Goal: Task Accomplishment & Management: Use online tool/utility

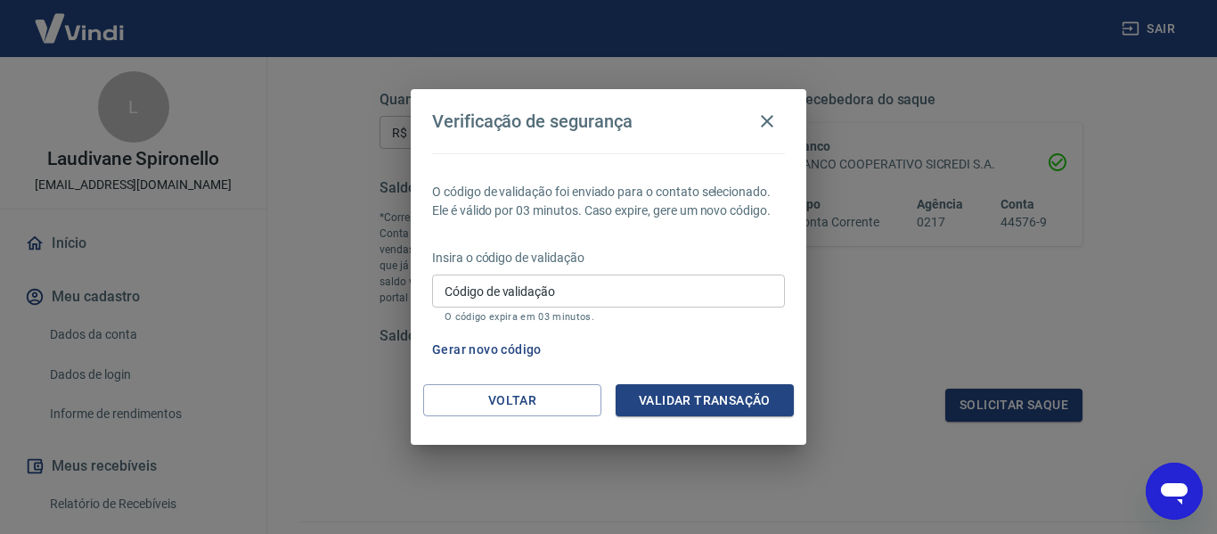
drag, startPoint x: 722, startPoint y: 395, endPoint x: 714, endPoint y: 384, distance: 13.4
click at [721, 394] on button "Validar transação" at bounding box center [704, 400] width 178 height 33
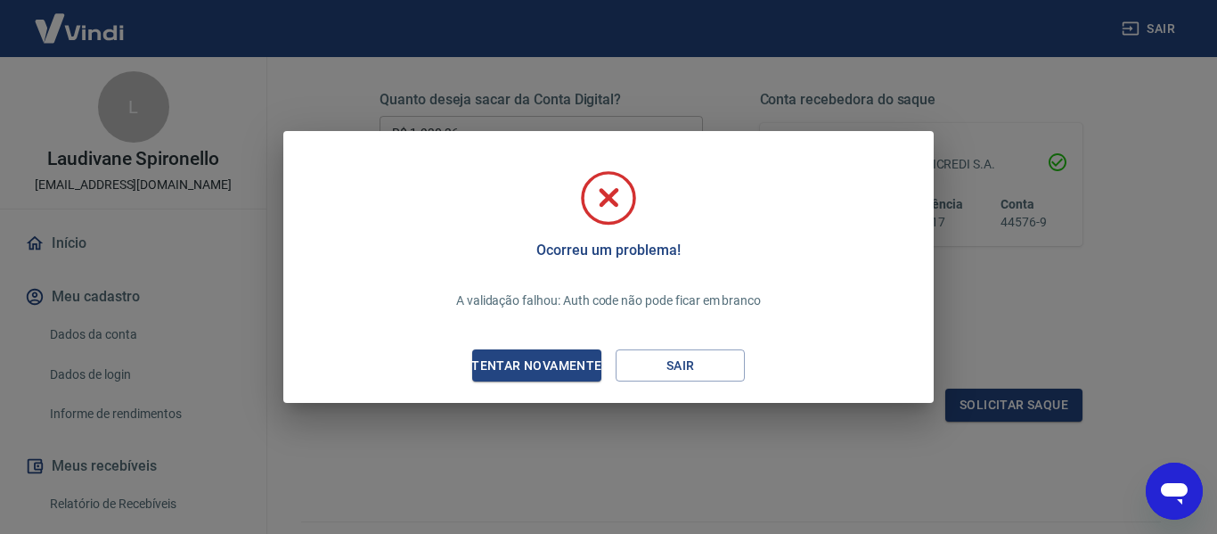
click at [562, 364] on div "Tentar novamente" at bounding box center [536, 366] width 173 height 22
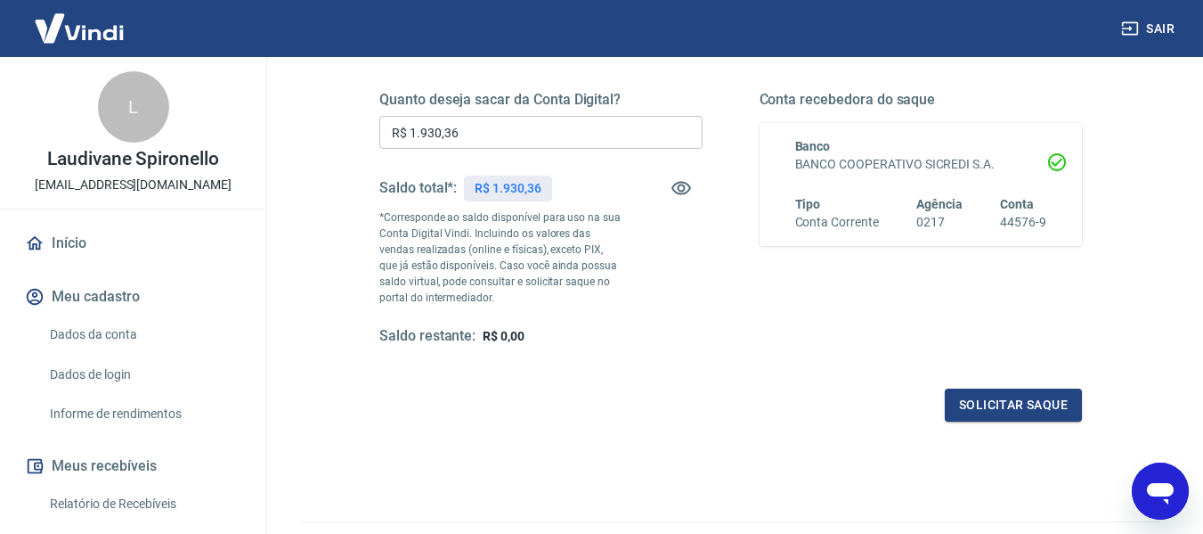
drag, startPoint x: 597, startPoint y: 178, endPoint x: 581, endPoint y: 145, distance: 36.6
click at [597, 176] on div "Saldo total*: R$ 1.930,36" at bounding box center [540, 188] width 323 height 43
click at [992, 396] on button "Solicitar saque" at bounding box center [1013, 404] width 137 height 33
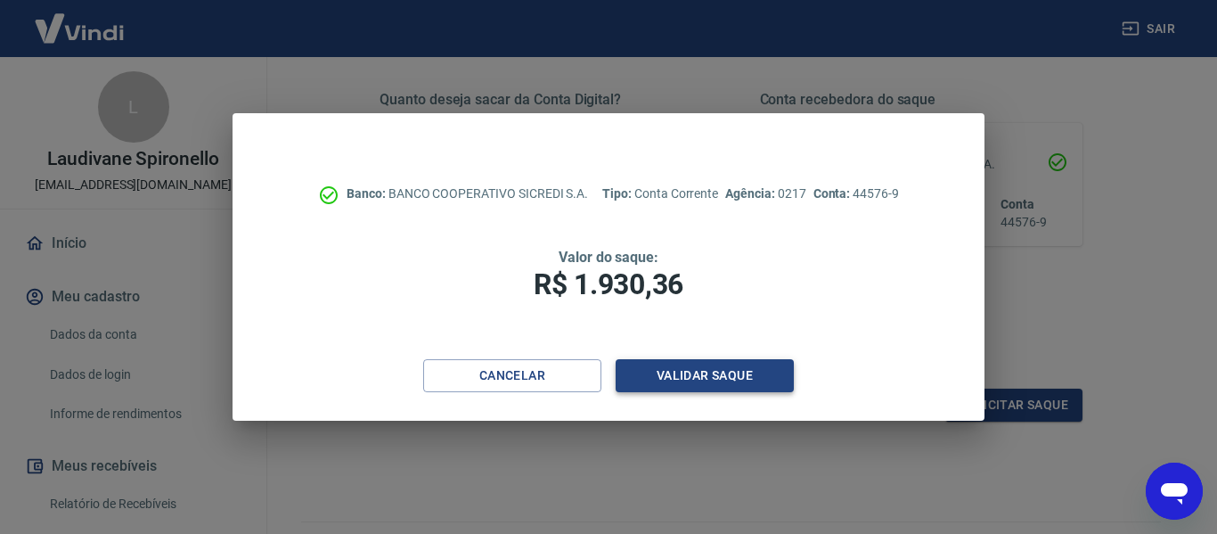
click at [715, 369] on button "Validar saque" at bounding box center [704, 375] width 178 height 33
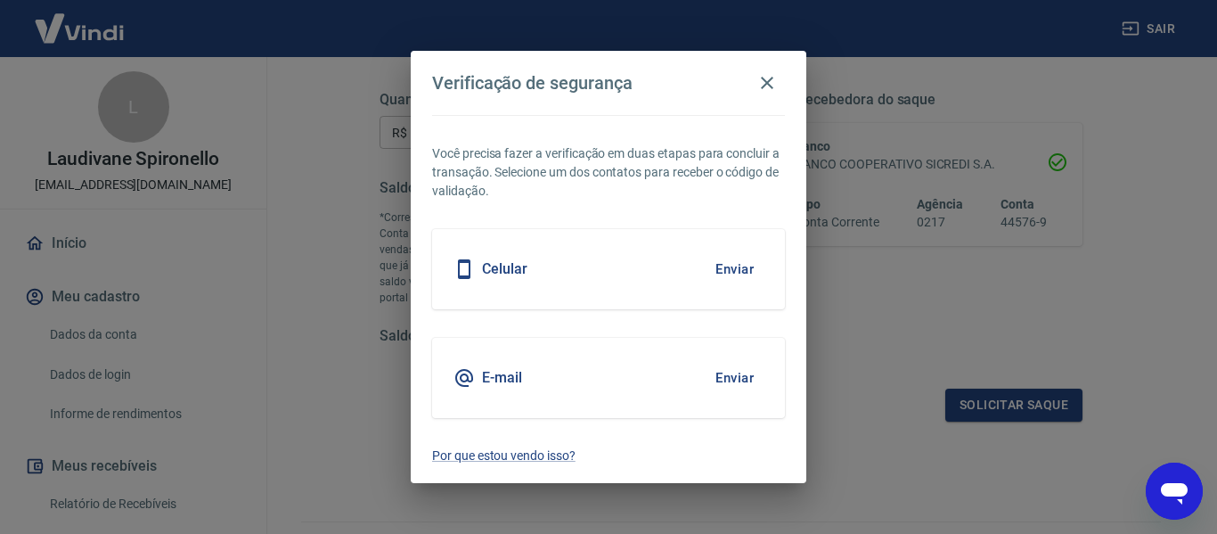
click at [735, 266] on button "Enviar" at bounding box center [734, 268] width 58 height 37
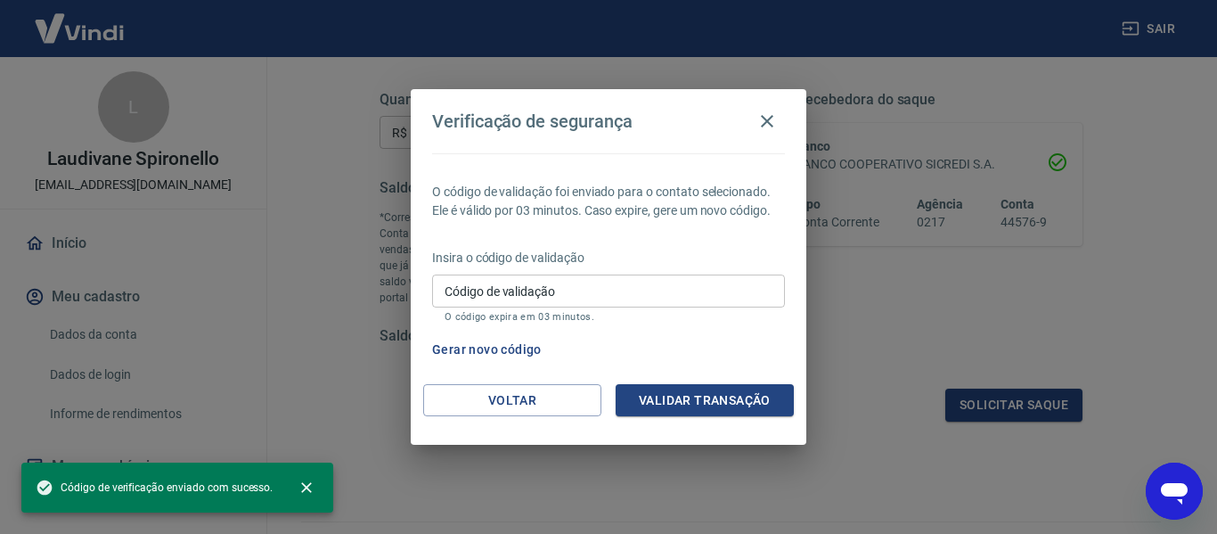
drag, startPoint x: 571, startPoint y: 289, endPoint x: 573, endPoint y: 277, distance: 12.6
click at [571, 289] on input "Código de validação" at bounding box center [608, 290] width 353 height 33
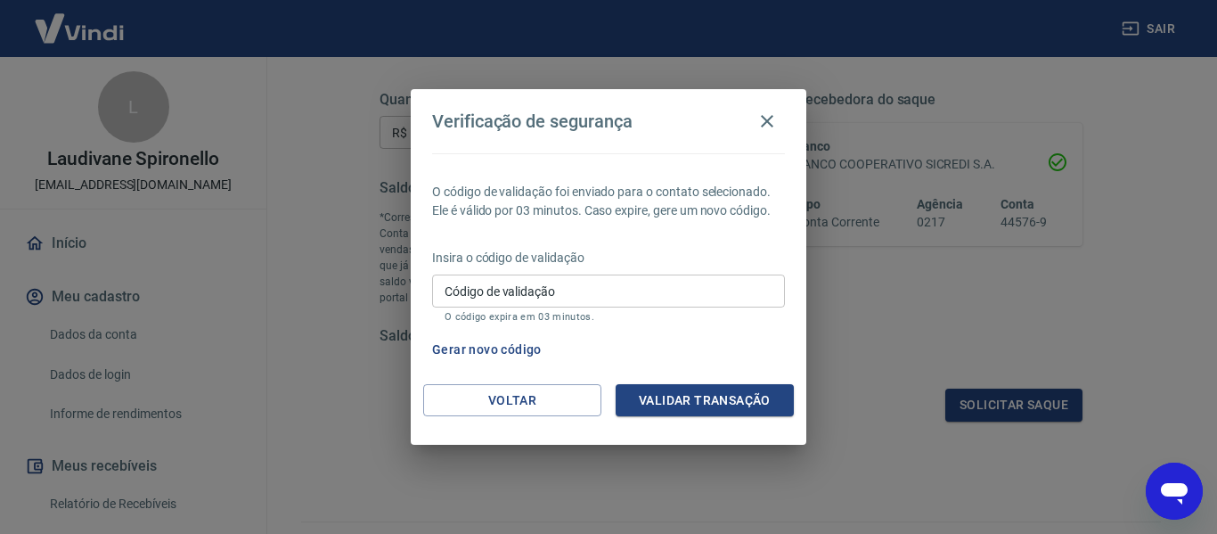
click at [736, 334] on div "Gerar novo código" at bounding box center [605, 349] width 360 height 33
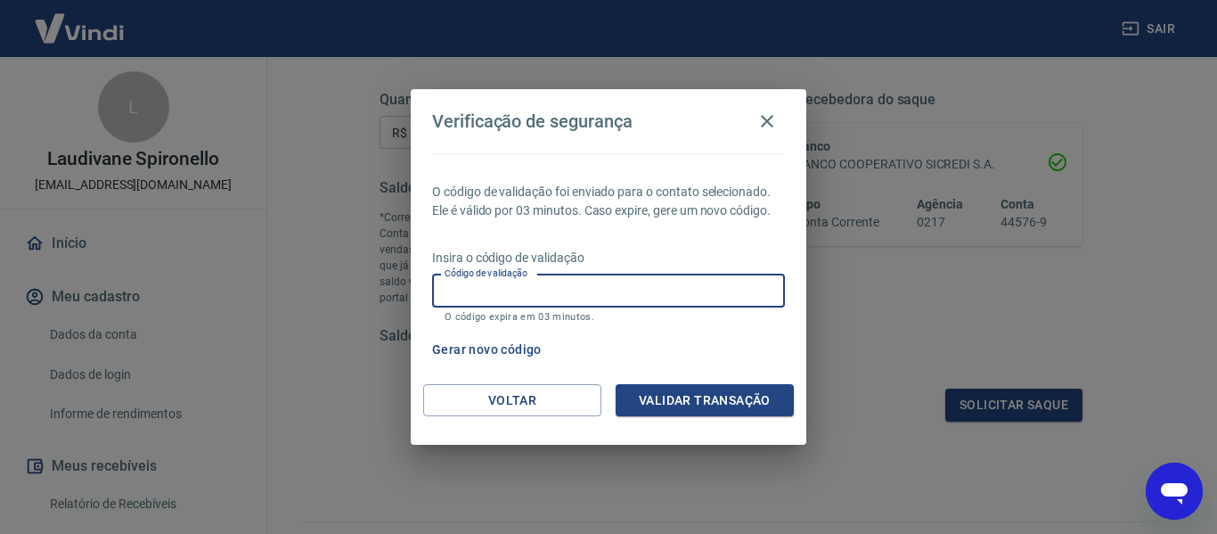
click at [606, 289] on input "Código de validação" at bounding box center [608, 290] width 353 height 33
click at [493, 299] on input "Código de validação" at bounding box center [608, 290] width 353 height 33
click at [473, 289] on input "Código de validação" at bounding box center [608, 290] width 353 height 33
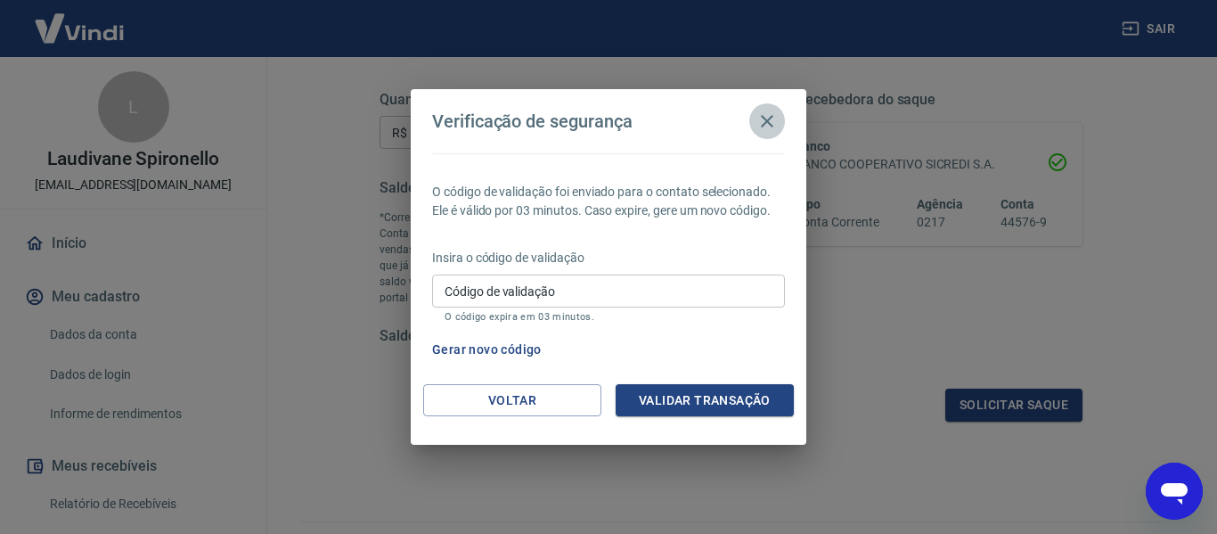
click at [766, 112] on icon "button" at bounding box center [766, 120] width 21 height 21
